Goal: Use online tool/utility: Use online tool/utility

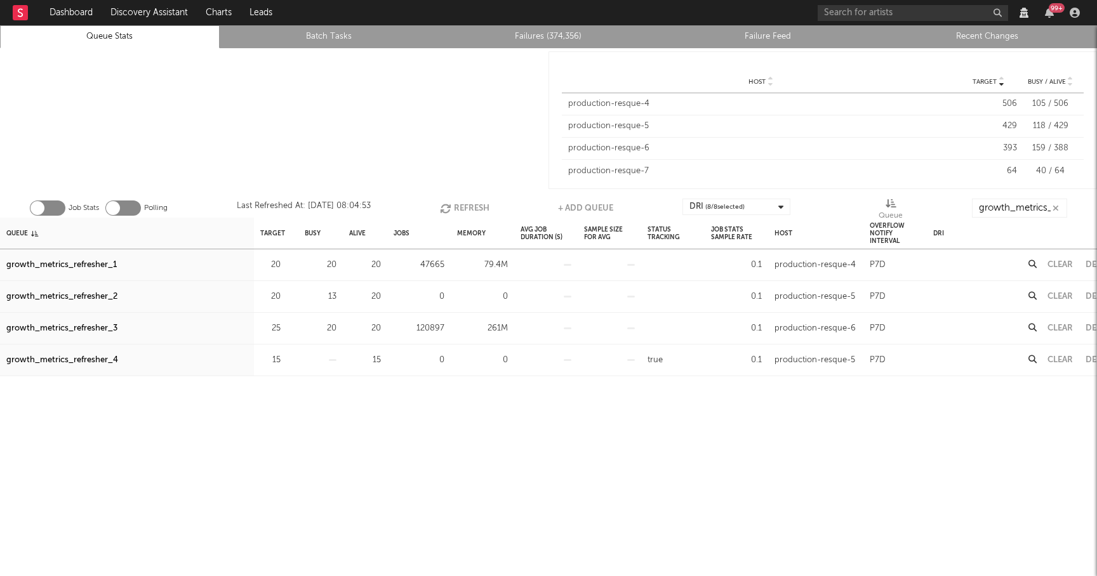
click at [450, 204] on button "Refresh" at bounding box center [465, 208] width 50 height 19
click at [109, 326] on div "growth_metrics_refresher_3" at bounding box center [61, 328] width 111 height 15
click at [286, 296] on icon "button" at bounding box center [288, 297] width 8 height 8
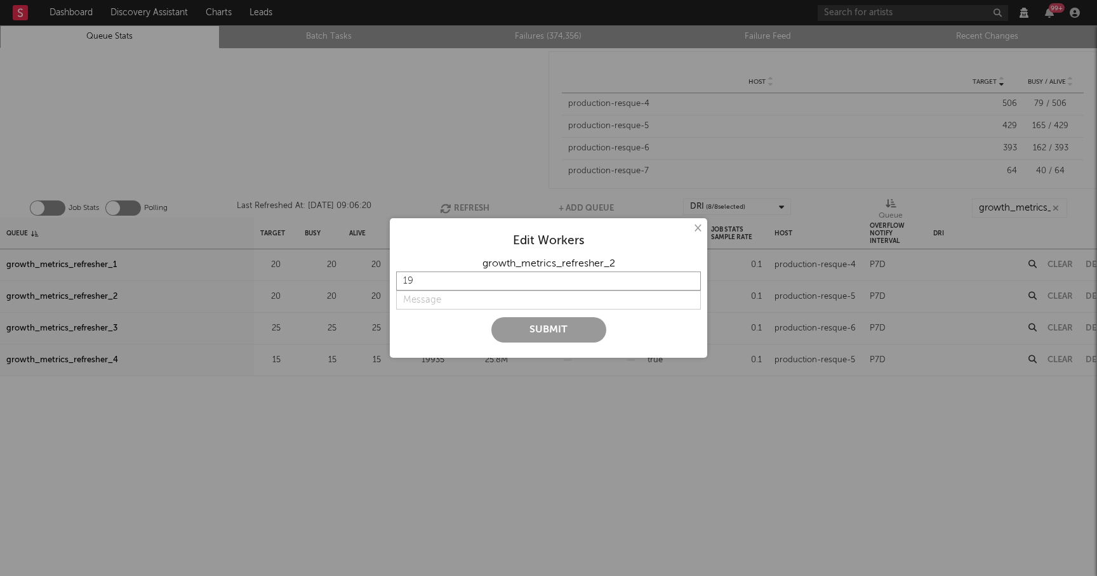
click at [689, 282] on input "19" at bounding box center [548, 281] width 305 height 19
click at [689, 280] on input "20" at bounding box center [548, 281] width 305 height 19
click at [689, 280] on input "21" at bounding box center [548, 281] width 305 height 19
click at [689, 280] on input "22" at bounding box center [548, 281] width 305 height 19
click at [689, 280] on input "23" at bounding box center [548, 281] width 305 height 19
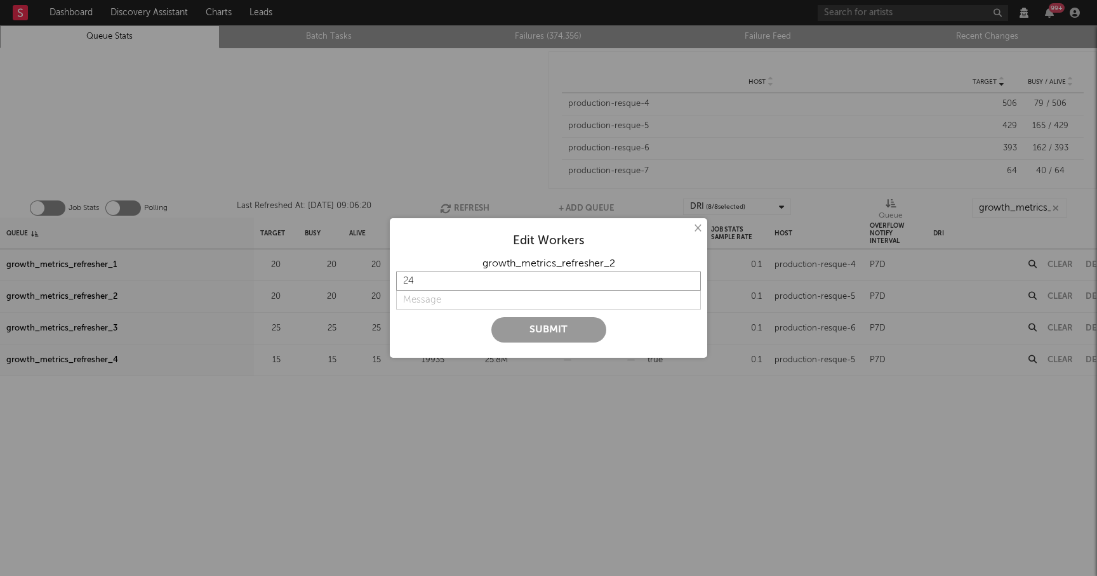
click at [689, 280] on input "24" at bounding box center [548, 281] width 305 height 19
type input "25"
click at [689, 280] on input "25" at bounding box center [548, 281] width 305 height 19
click at [432, 298] on input "string" at bounding box center [548, 300] width 305 height 19
type input "bump"
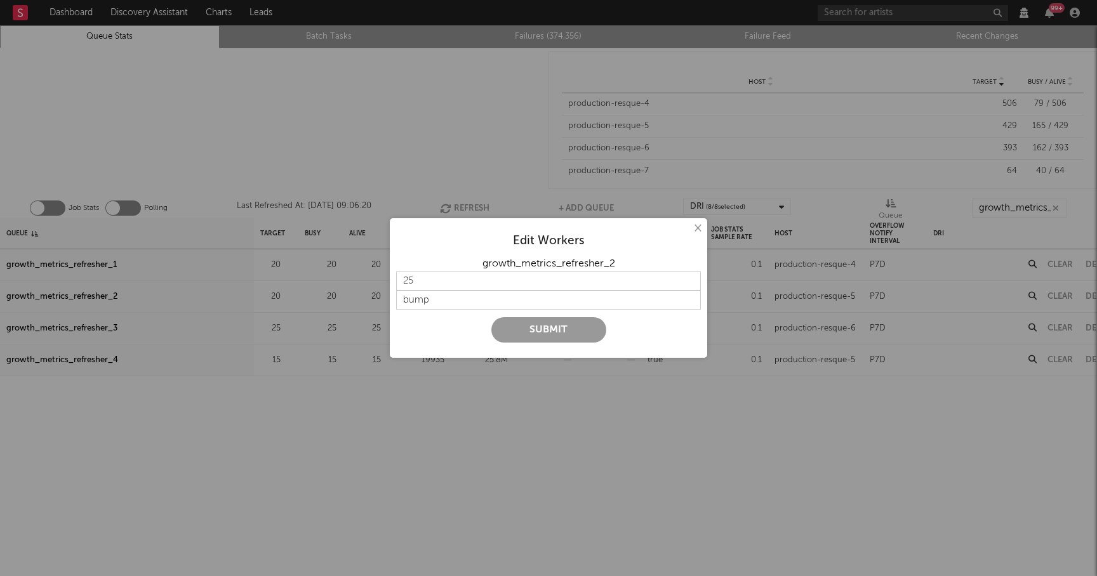
click at [532, 322] on button "Submit" at bounding box center [548, 329] width 115 height 25
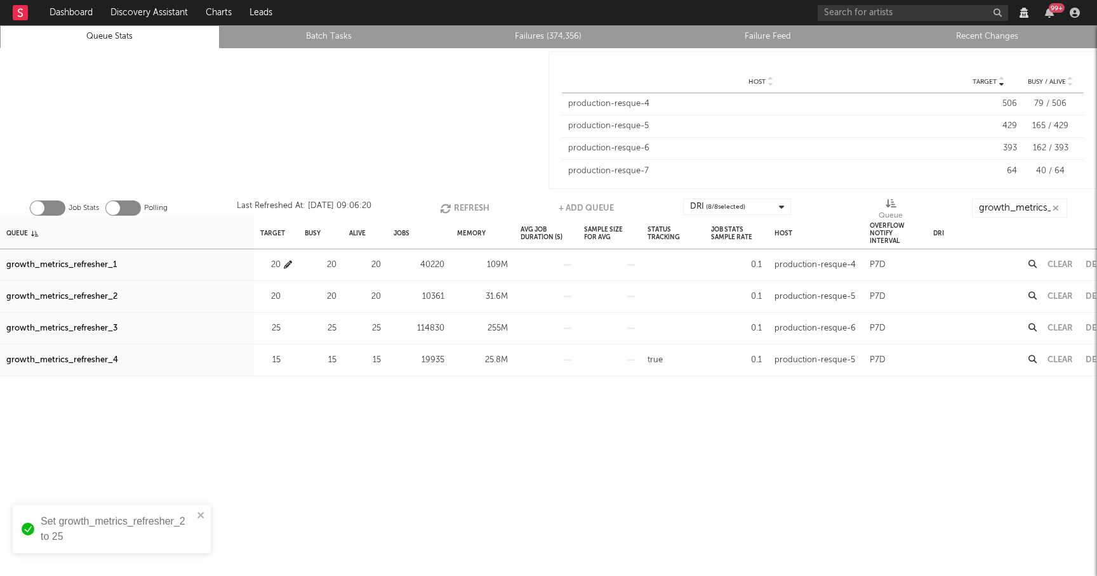
click at [288, 262] on icon "button" at bounding box center [288, 265] width 8 height 8
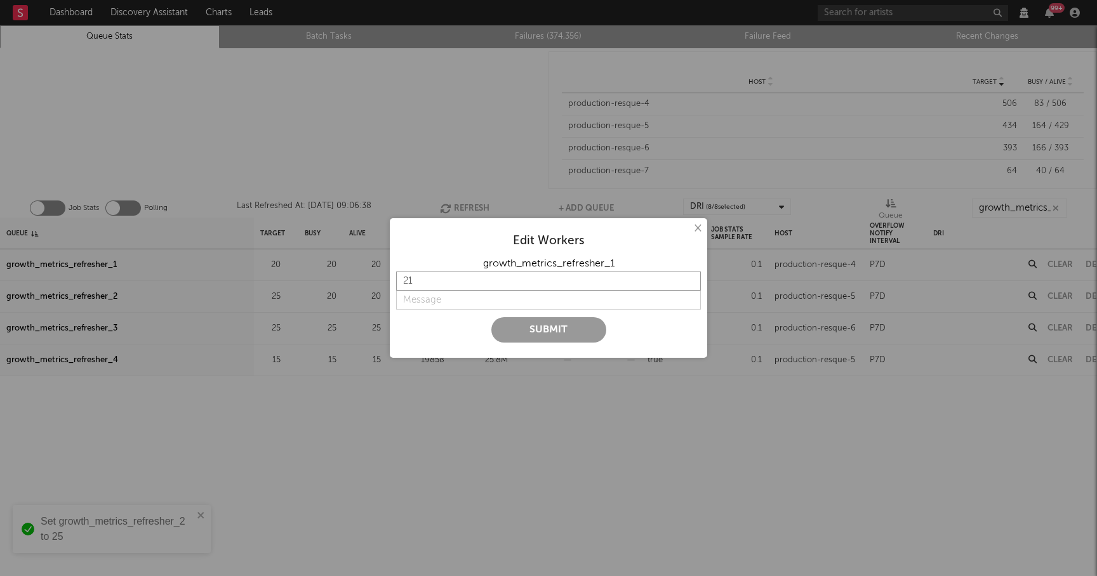
click at [687, 277] on input "21" at bounding box center [548, 281] width 305 height 19
click at [687, 277] on input "22" at bounding box center [548, 281] width 305 height 19
click at [687, 277] on input "23" at bounding box center [548, 281] width 305 height 19
click at [687, 277] on input "24" at bounding box center [548, 281] width 305 height 19
type input "25"
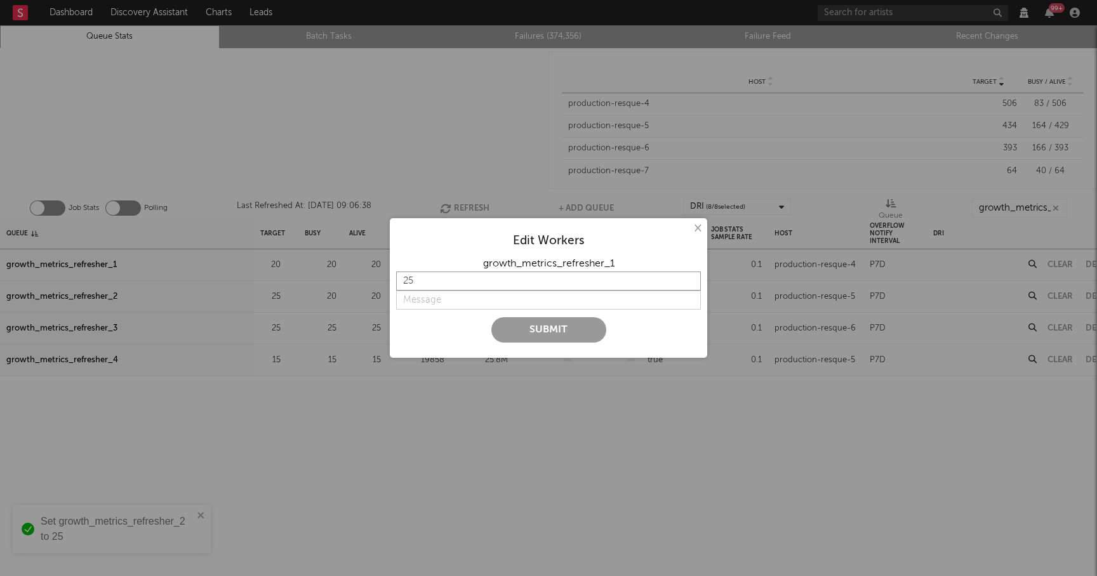
click at [687, 277] on input "25" at bounding box center [548, 281] width 305 height 19
click at [437, 304] on input "string" at bounding box center [548, 300] width 305 height 19
type input "bump"
click at [557, 334] on button "Submit" at bounding box center [548, 329] width 115 height 25
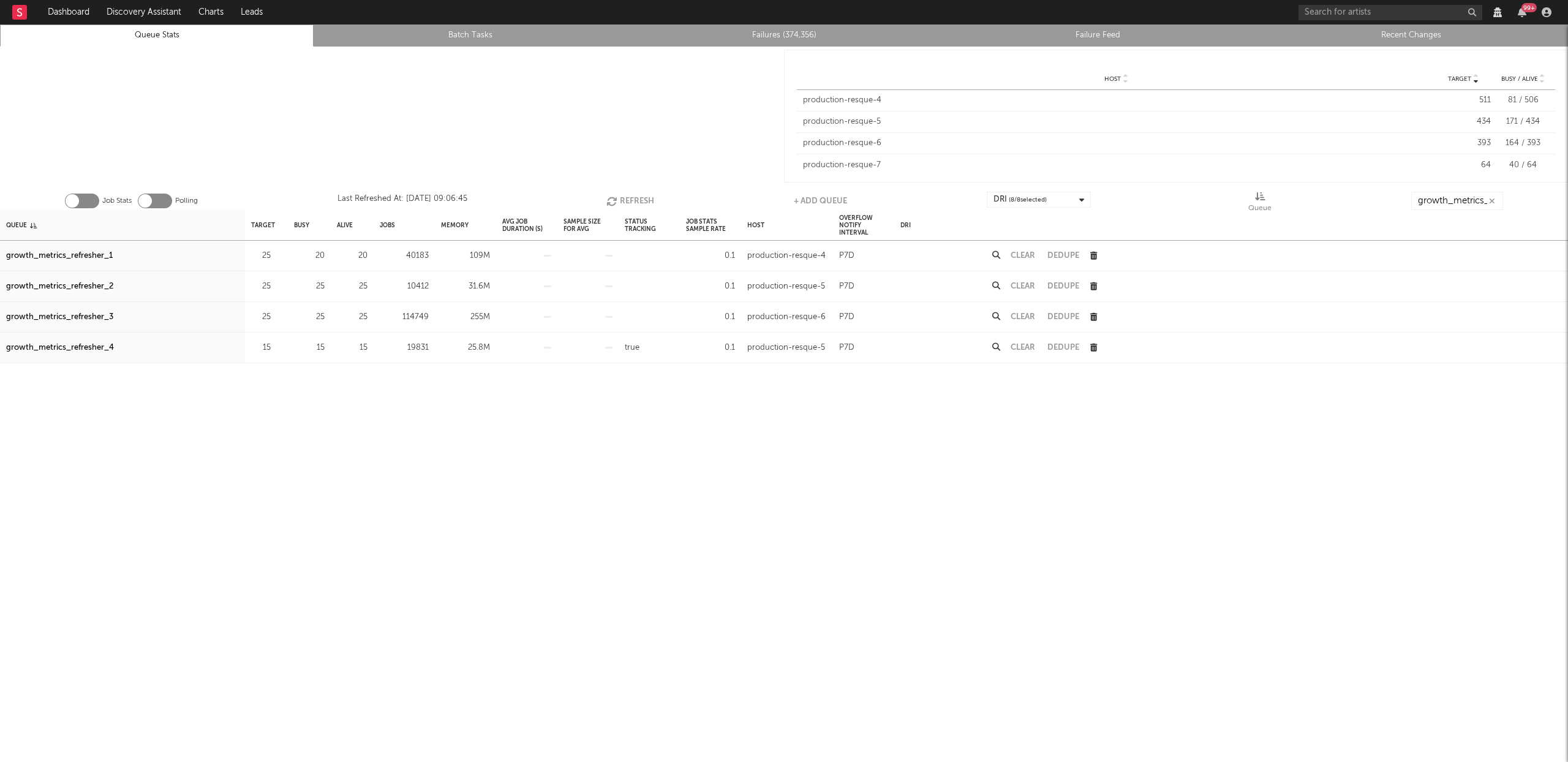
click at [615, 194] on button "Refresh" at bounding box center [630, 201] width 48 height 18
click at [96, 314] on div "growth_metrics_refresher_3" at bounding box center [59, 316] width 107 height 14
click at [619, 198] on button "Refresh" at bounding box center [629, 201] width 48 height 18
click at [633, 198] on button "Refresh" at bounding box center [630, 201] width 48 height 18
click at [85, 256] on div "growth_metrics_refresher_1" at bounding box center [59, 256] width 106 height 14
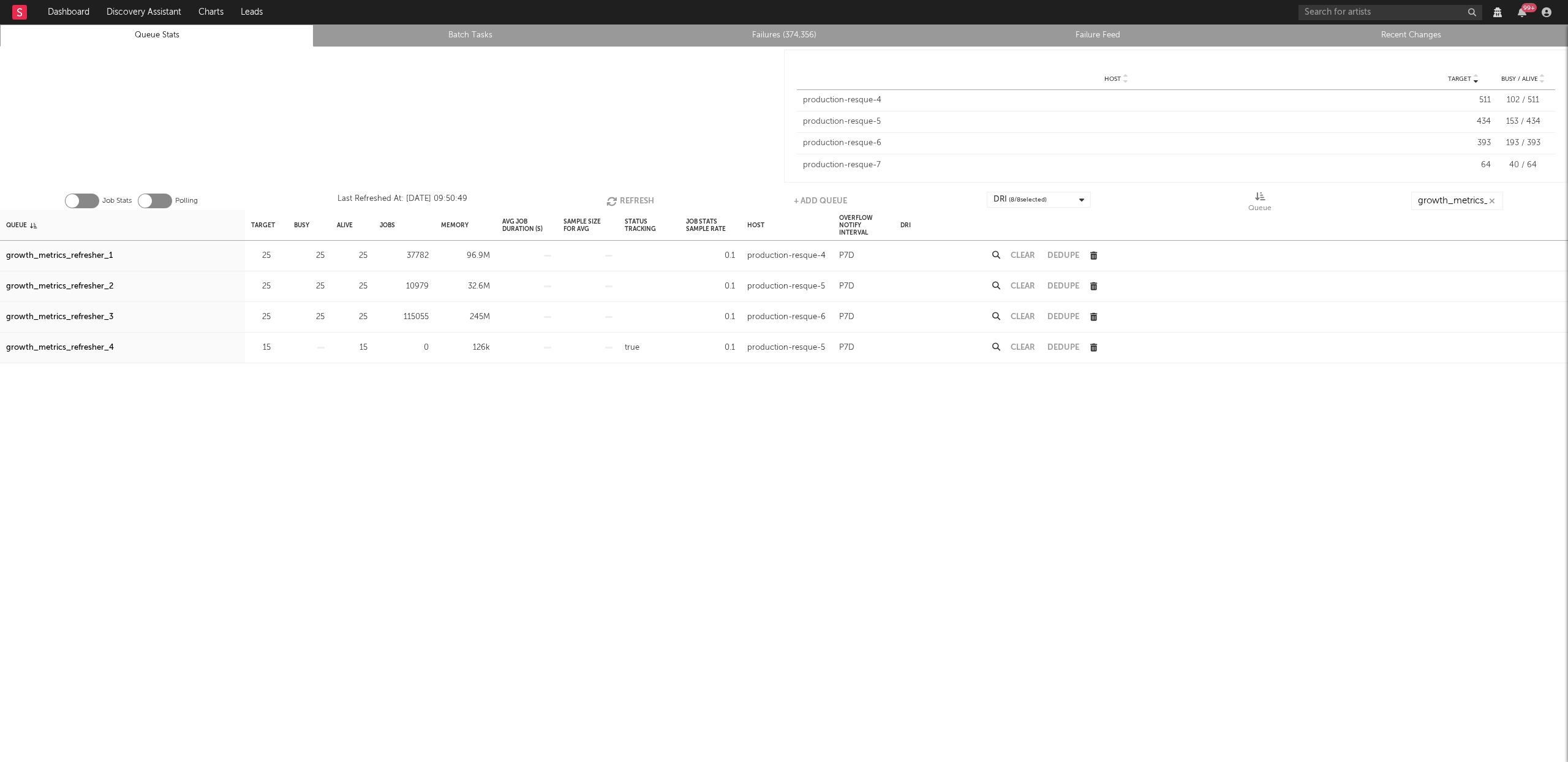
click at [72, 280] on div "growth_metrics_refresher_2" at bounding box center [59, 286] width 107 height 14
click at [85, 318] on div "growth_metrics_refresher_3" at bounding box center [59, 316] width 107 height 14
click at [1058, 199] on input "growth_metrics_re" at bounding box center [1456, 201] width 92 height 18
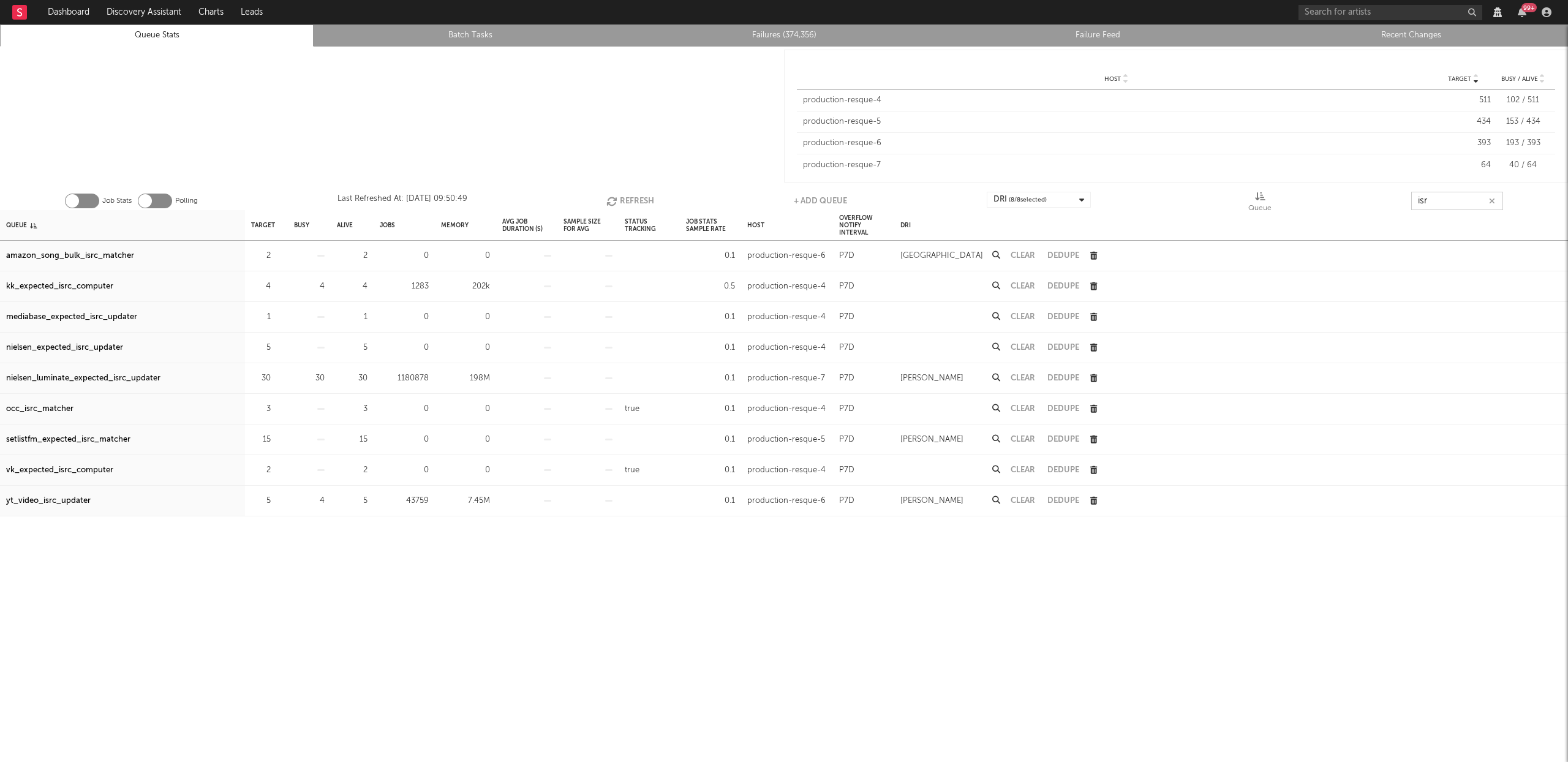
type input "isrc"
click at [128, 252] on div "nielsen_luminate_expected_isrc_updater" at bounding box center [83, 256] width 154 height 14
click at [132, 256] on div "nielsen_luminate_expected_isrc_updater" at bounding box center [83, 256] width 154 height 14
